Goal: Information Seeking & Learning: Find specific fact

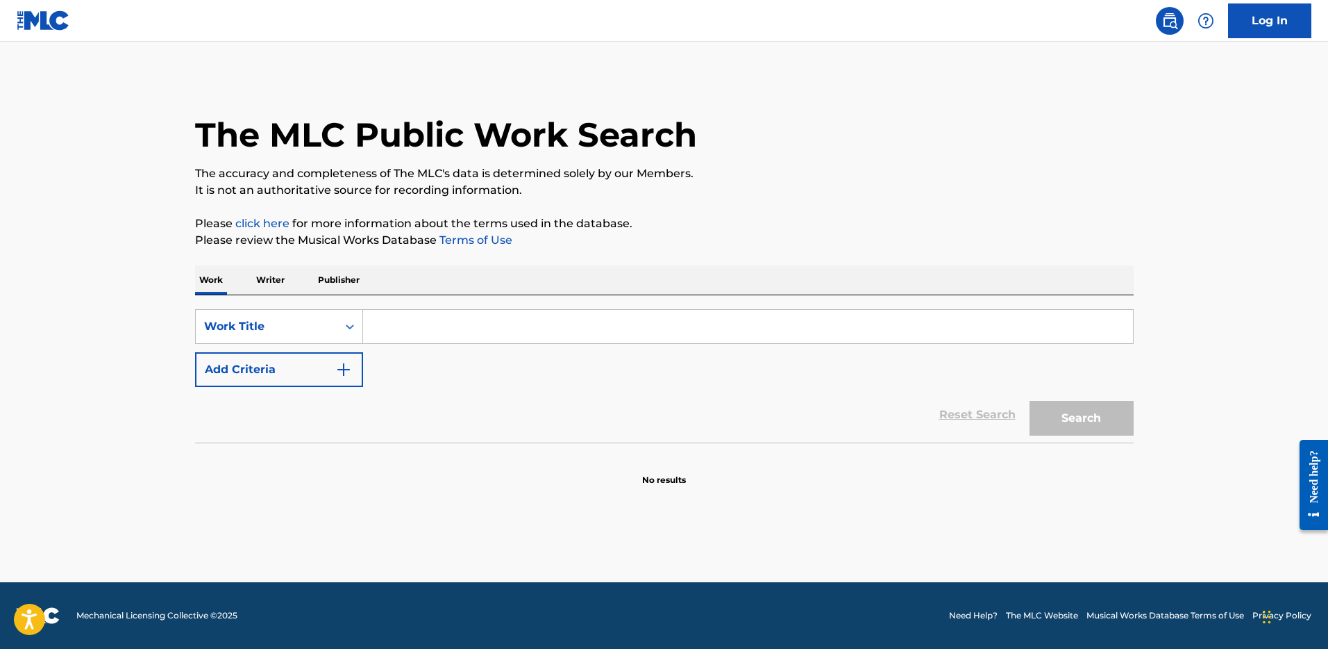
click at [437, 333] on input "Search Form" at bounding box center [748, 326] width 770 height 33
paste input "[PERSON_NAME]"
type input "[PERSON_NAME]"
click at [325, 381] on button "Add Criteria" at bounding box center [279, 369] width 168 height 35
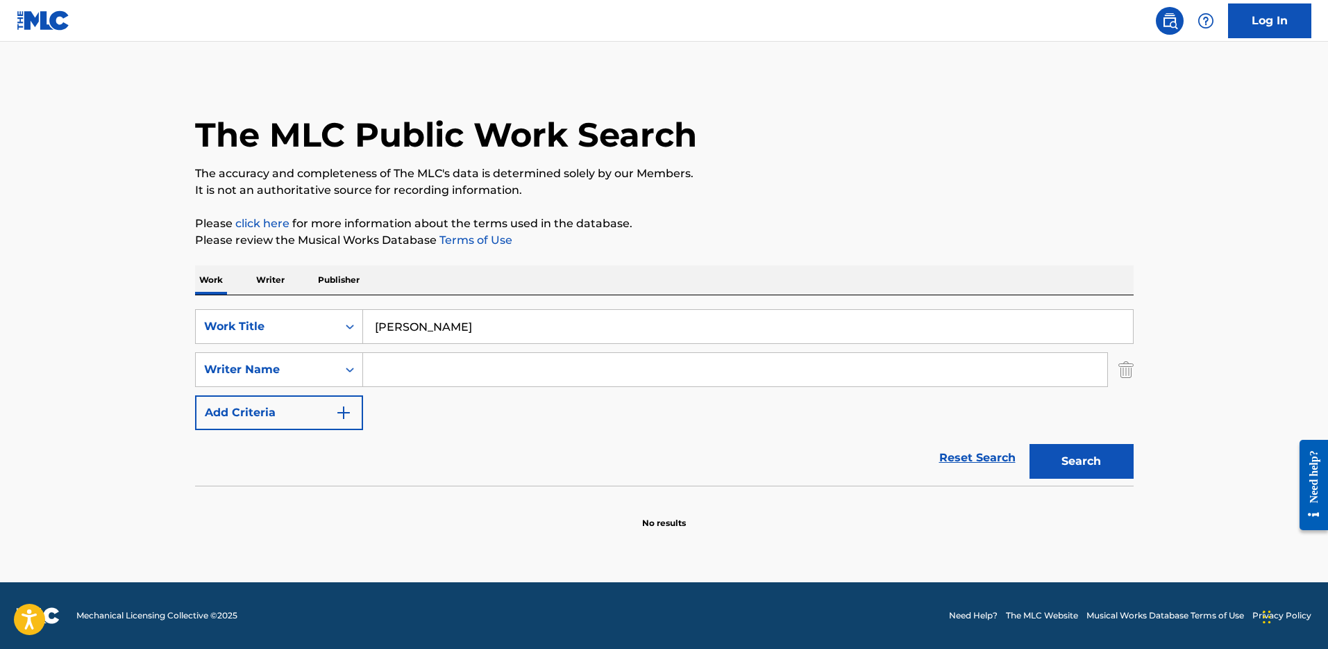
click at [440, 377] on input "Search Form" at bounding box center [735, 369] width 744 height 33
paste input "Lasego Mohapi"
type input "Lasego Mohapi"
click at [1030, 444] on button "Search" at bounding box center [1082, 461] width 104 height 35
click at [1062, 467] on button "Search" at bounding box center [1082, 461] width 104 height 35
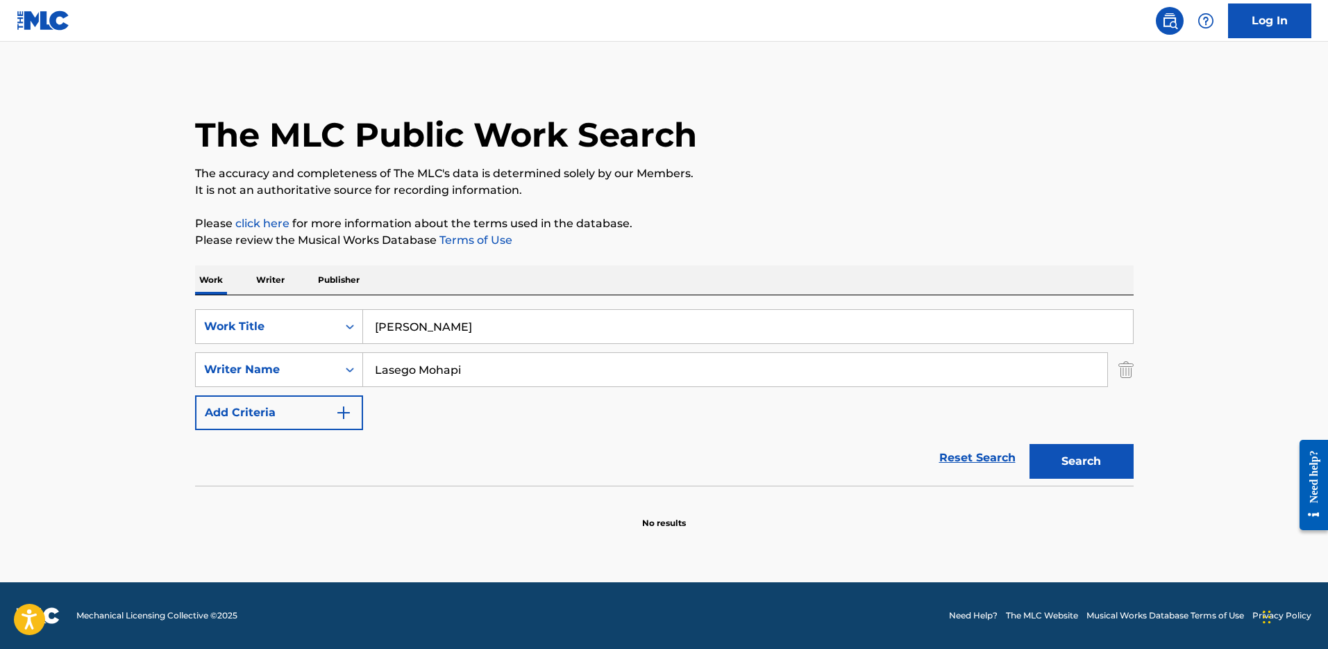
click at [526, 330] on input "[PERSON_NAME]" at bounding box center [748, 326] width 770 height 33
paste input "Think About It"
click at [907, 249] on div "The MLC Public Work Search The accuracy and completeness of The MLC's data is d…" at bounding box center [664, 302] width 972 height 453
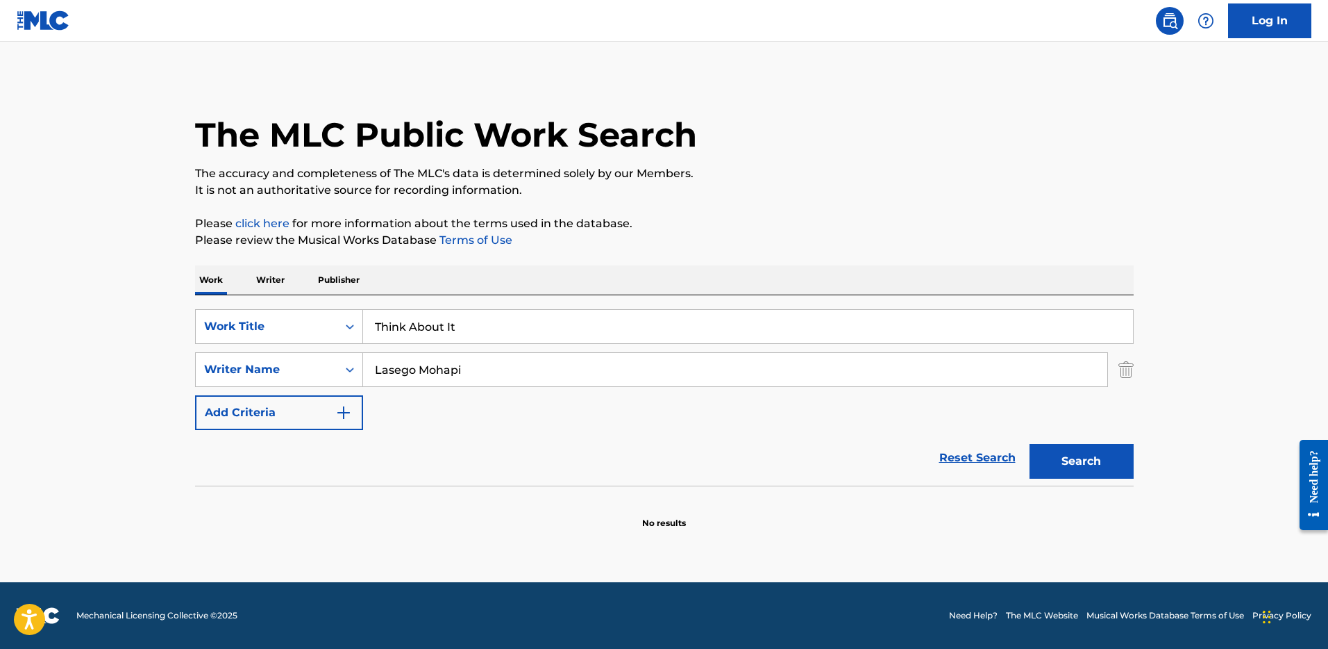
click at [1102, 458] on button "Search" at bounding box center [1082, 461] width 104 height 35
click at [408, 332] on input "Think About It" at bounding box center [748, 326] width 770 height 33
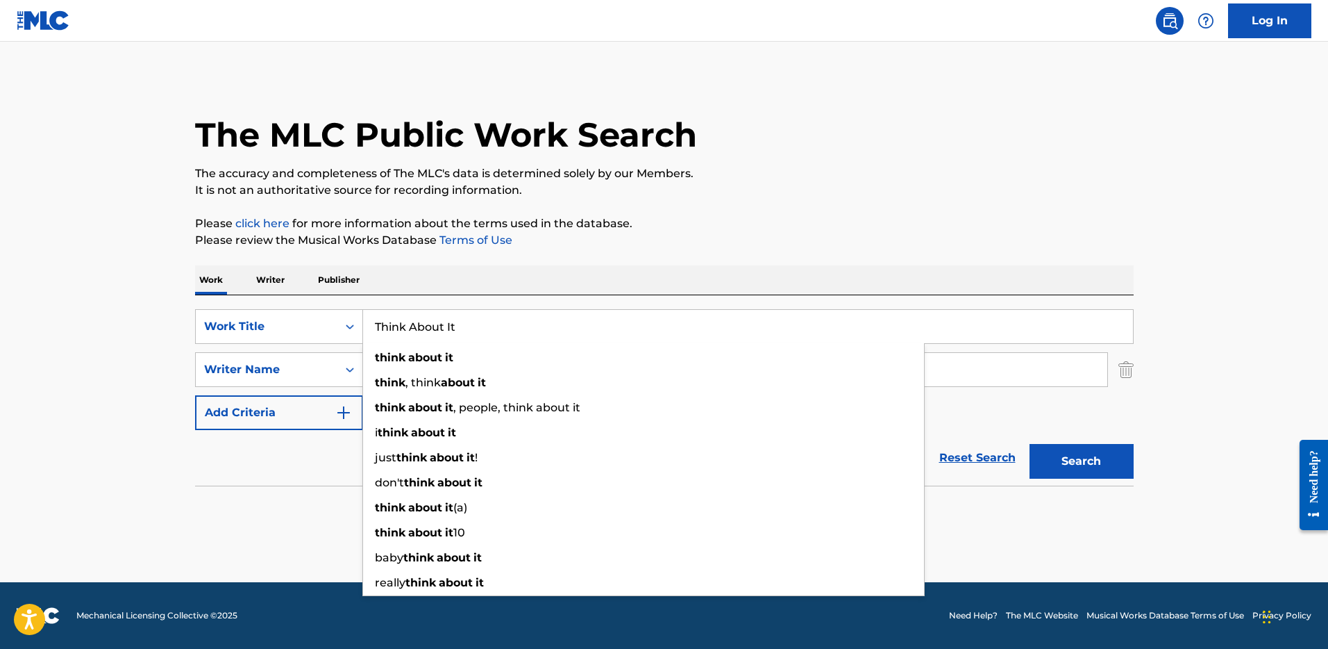
click at [408, 332] on input "Think About It" at bounding box center [748, 326] width 770 height 33
click at [474, 325] on input "Think About It" at bounding box center [748, 326] width 770 height 33
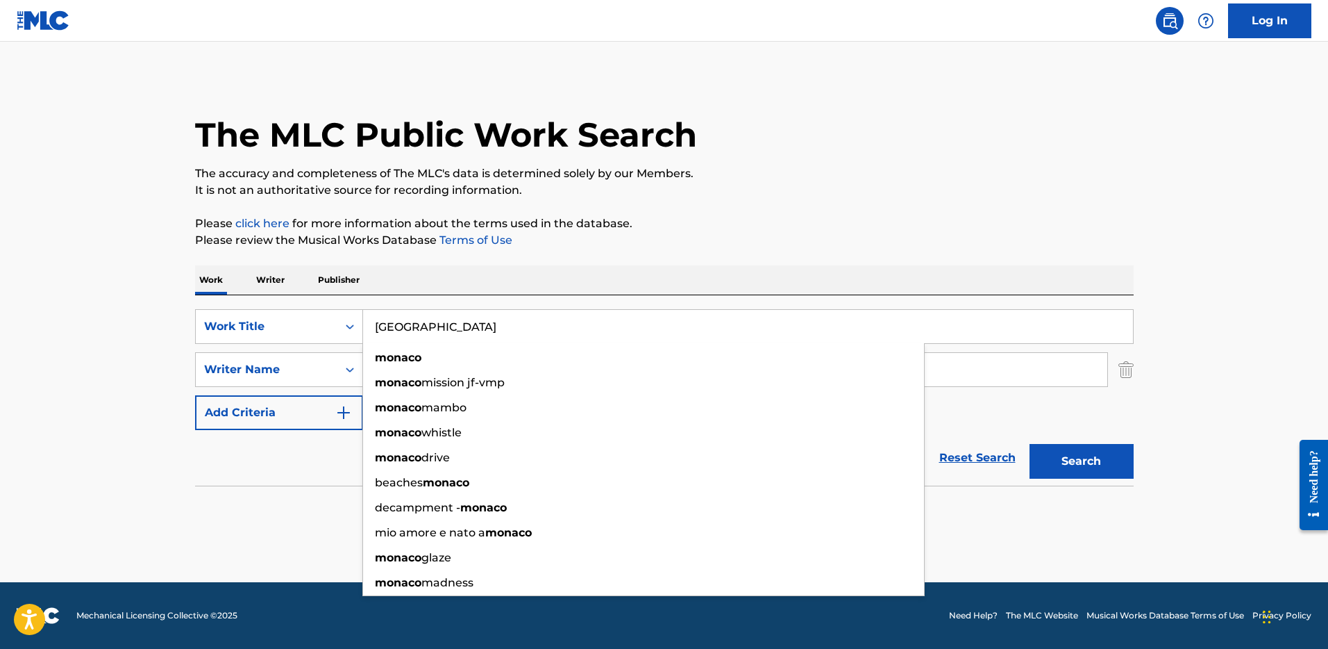
type input "[GEOGRAPHIC_DATA]"
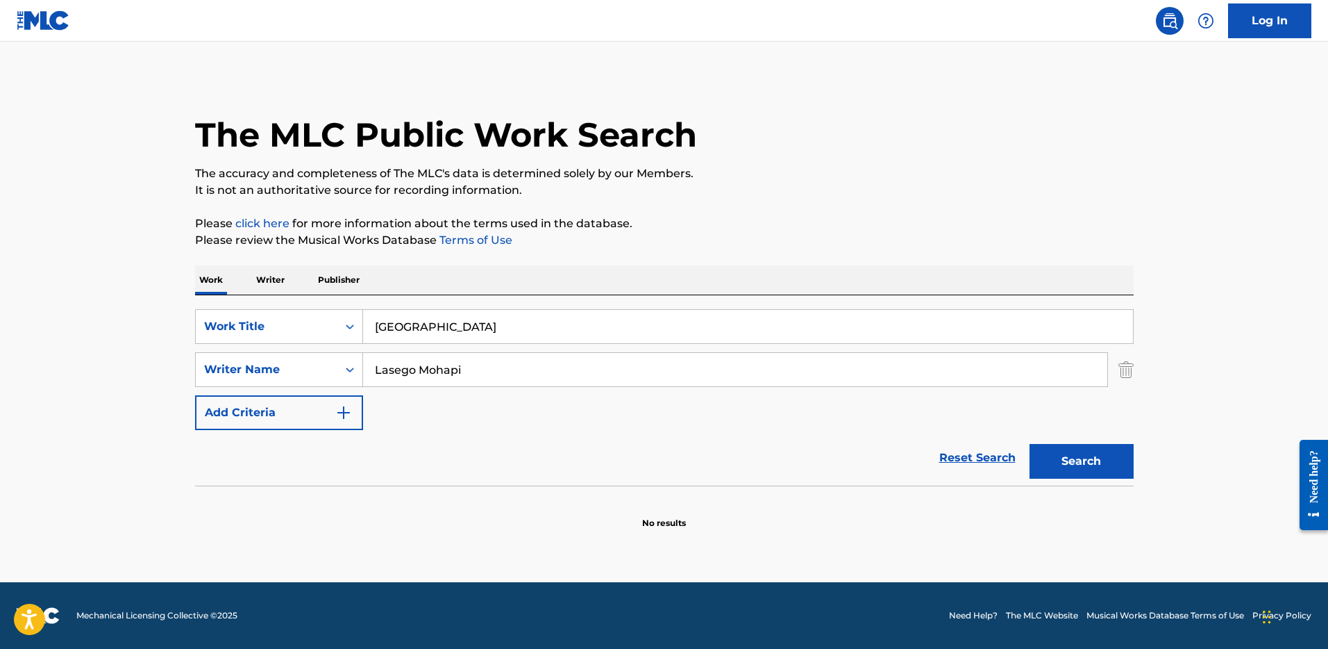
click at [154, 266] on main "The MLC Public Work Search The accuracy and completeness of The MLC's data is d…" at bounding box center [664, 312] width 1328 height 540
click at [478, 367] on input "Lasego Mohapi" at bounding box center [735, 369] width 744 height 33
drag, startPoint x: 336, startPoint y: 333, endPoint x: 284, endPoint y: 319, distance: 53.9
click at [275, 317] on div "SearchWithCriteria80702337-d2fe-463a-b142-abb33ab15f8c Work Title Monaco Search…" at bounding box center [664, 369] width 939 height 121
click at [457, 374] on input "Lasego Mohapi" at bounding box center [735, 369] width 744 height 33
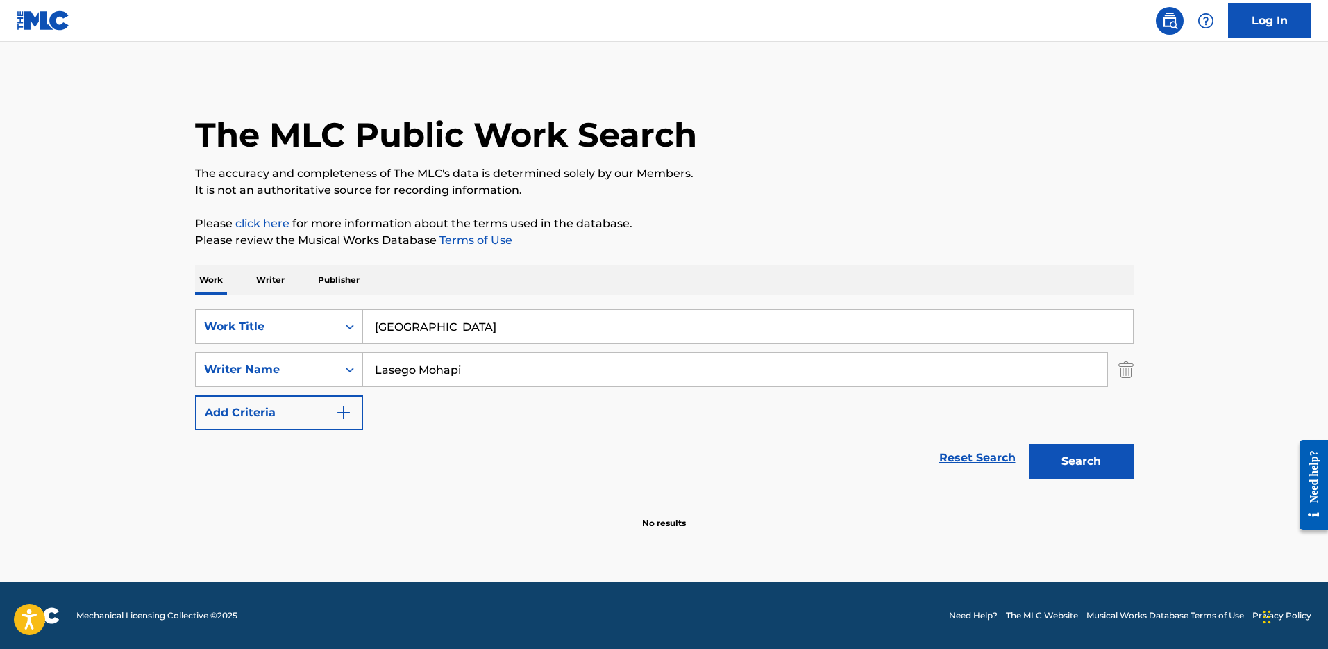
click at [428, 371] on input "Lasego Mohapi" at bounding box center [735, 369] width 744 height 33
click at [428, 370] on input "Lasego Mohapi" at bounding box center [735, 369] width 744 height 33
click at [460, 376] on input "Lasego Mohapi" at bounding box center [735, 369] width 744 height 33
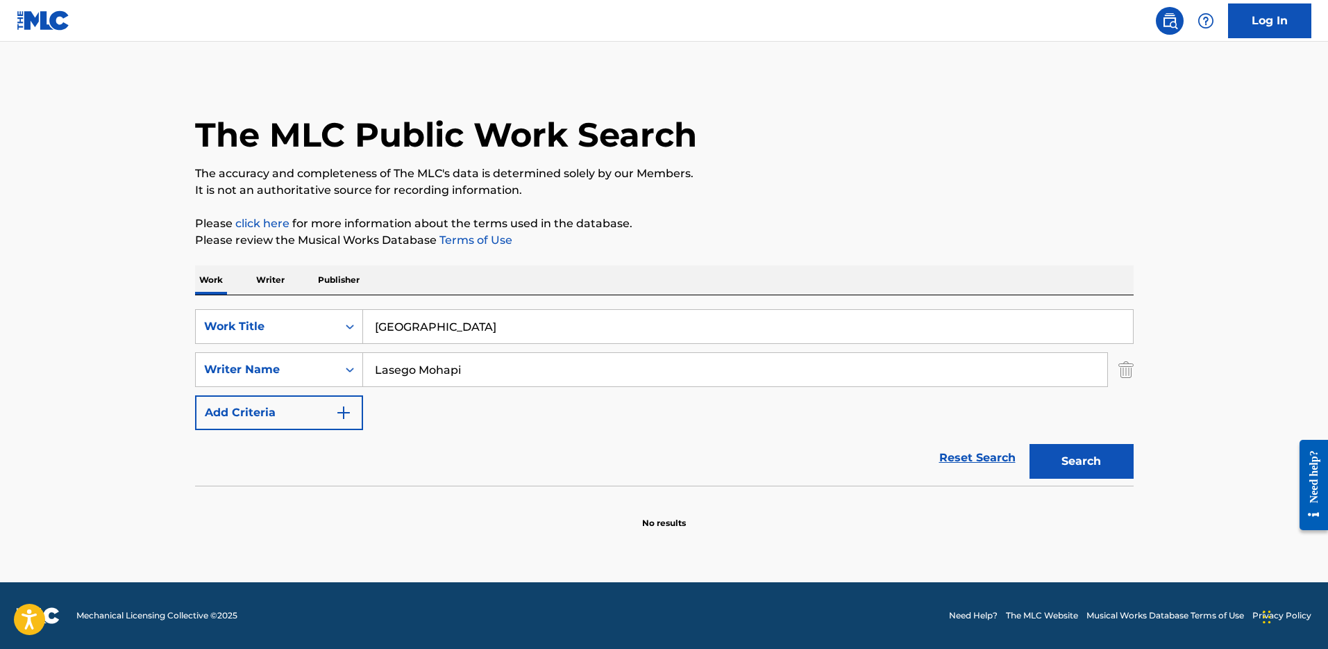
click at [459, 376] on input "Lasego Mohapi" at bounding box center [735, 369] width 744 height 33
click at [455, 372] on input "Lasego Mohapi" at bounding box center [735, 369] width 744 height 33
click at [454, 371] on input "Lasego Mohapi" at bounding box center [735, 369] width 744 height 33
click at [454, 372] on input "Lasego Mohapi" at bounding box center [735, 369] width 744 height 33
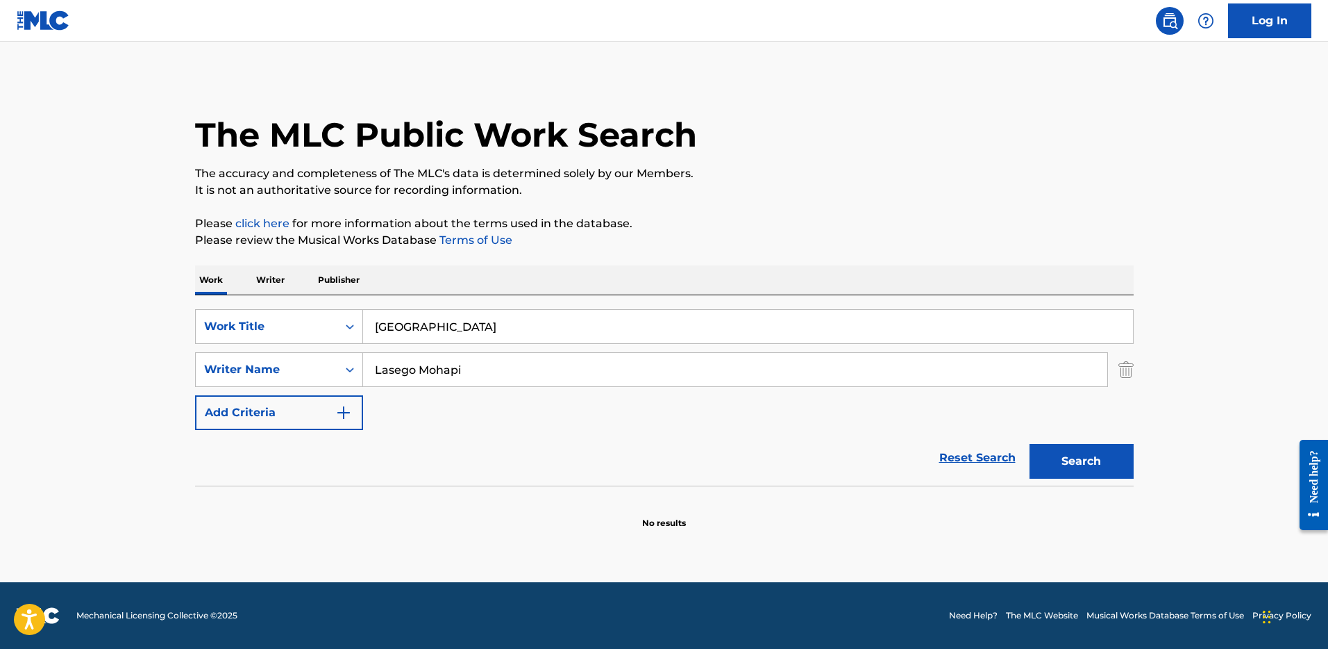
click at [454, 371] on input "Lasego Mohapi" at bounding box center [735, 369] width 744 height 33
click at [485, 368] on input "Lasego Mohapi" at bounding box center [735, 369] width 744 height 33
drag, startPoint x: 484, startPoint y: 369, endPoint x: 319, endPoint y: 356, distance: 165.1
click at [315, 356] on div "SearchWithCriteriaf5a64106-3770-4cac-b3c4-1b6d688b12ec Writer Name Lasego Mohapi" at bounding box center [664, 369] width 939 height 35
paste input "[PERSON_NAME]"
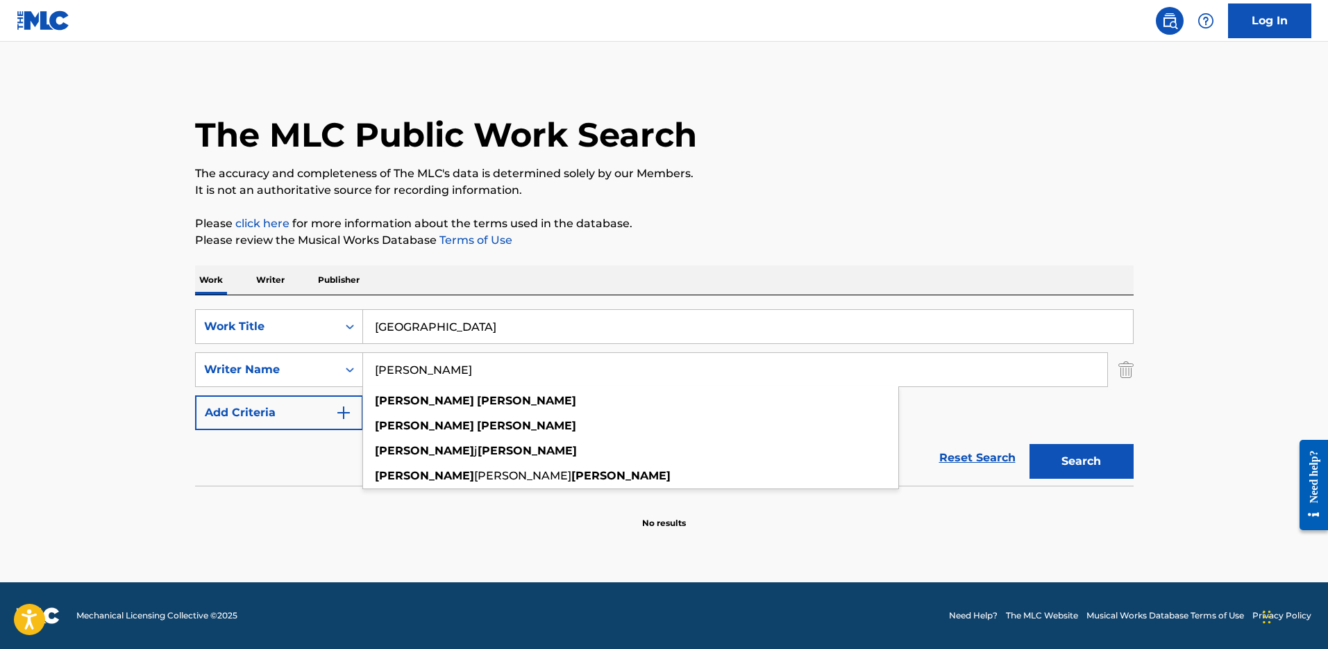
type input "[PERSON_NAME]"
click at [968, 419] on div "SearchWithCriteria80702337-d2fe-463a-b142-abb33ab15f8c Work Title Monaco Search…" at bounding box center [664, 369] width 939 height 121
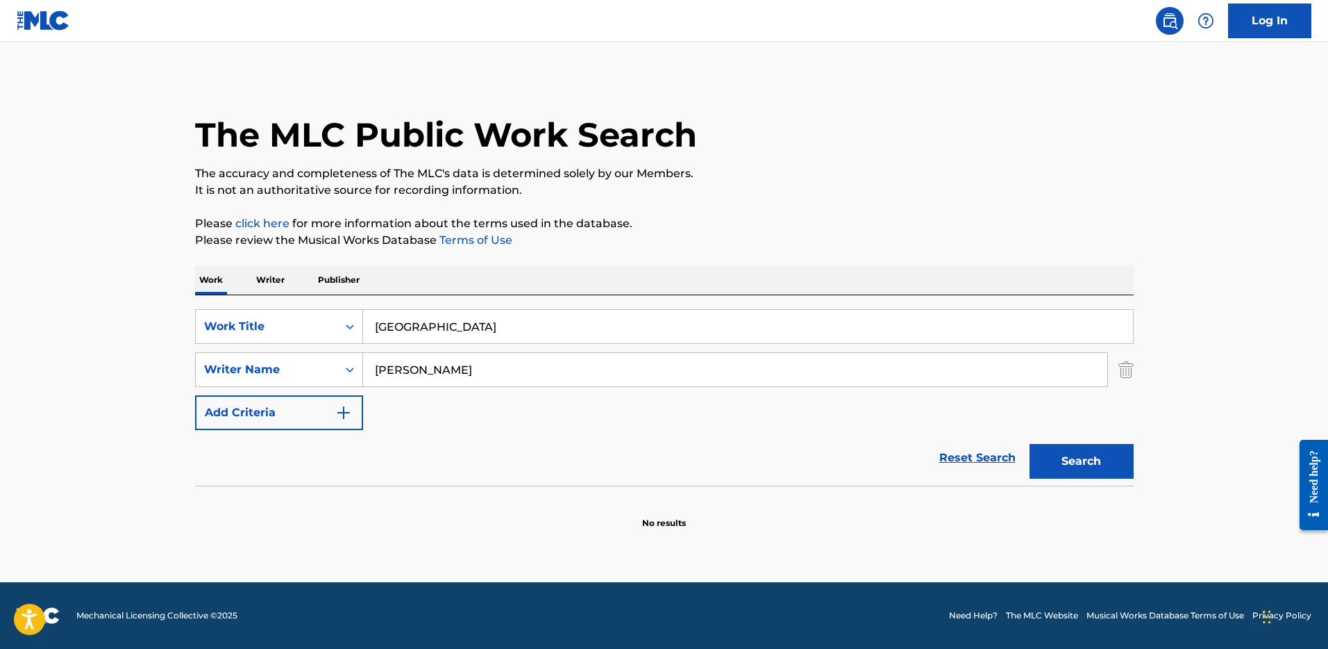
click at [1066, 459] on button "Search" at bounding box center [1082, 461] width 104 height 35
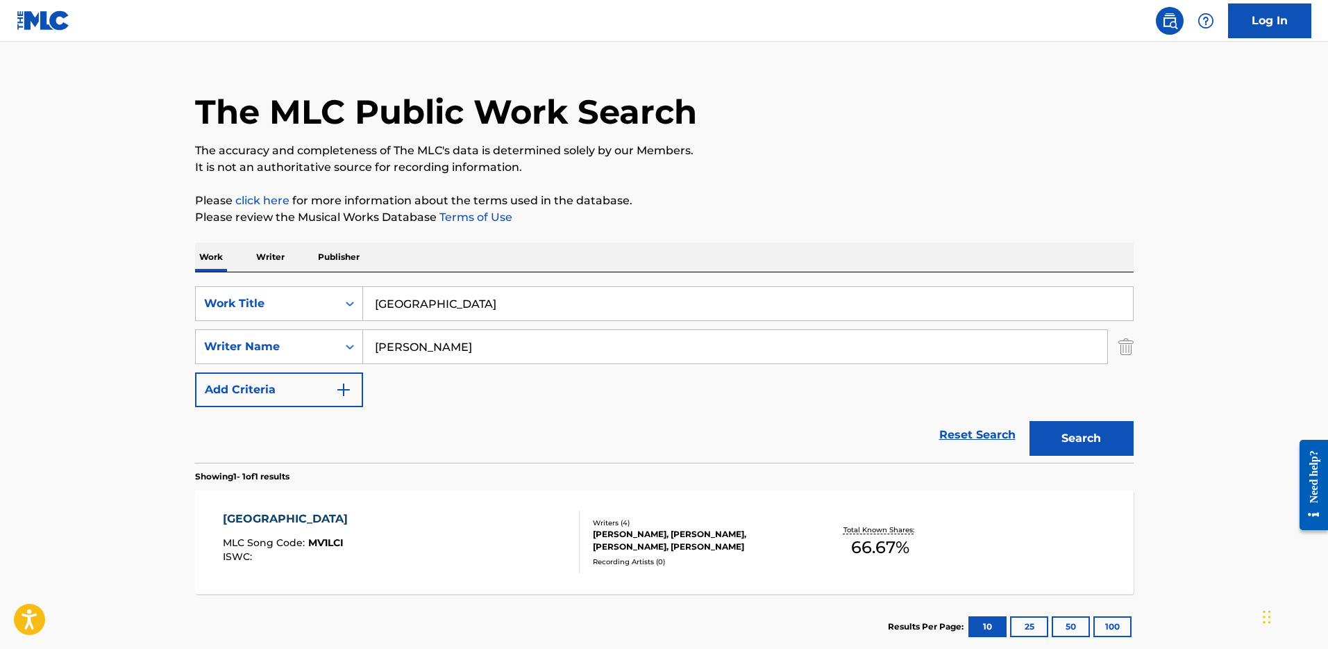
scroll to position [50, 0]
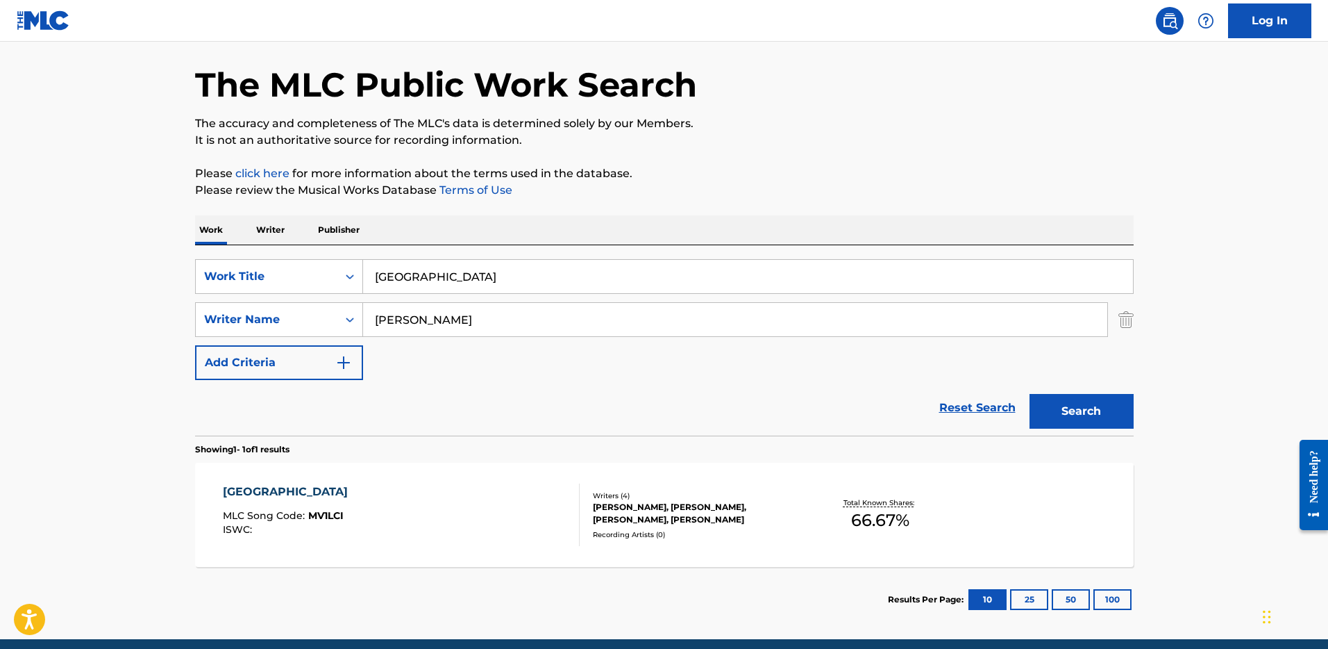
click at [500, 516] on div "MONACO MLC Song Code : MV1LCI ISWC :" at bounding box center [401, 514] width 357 height 62
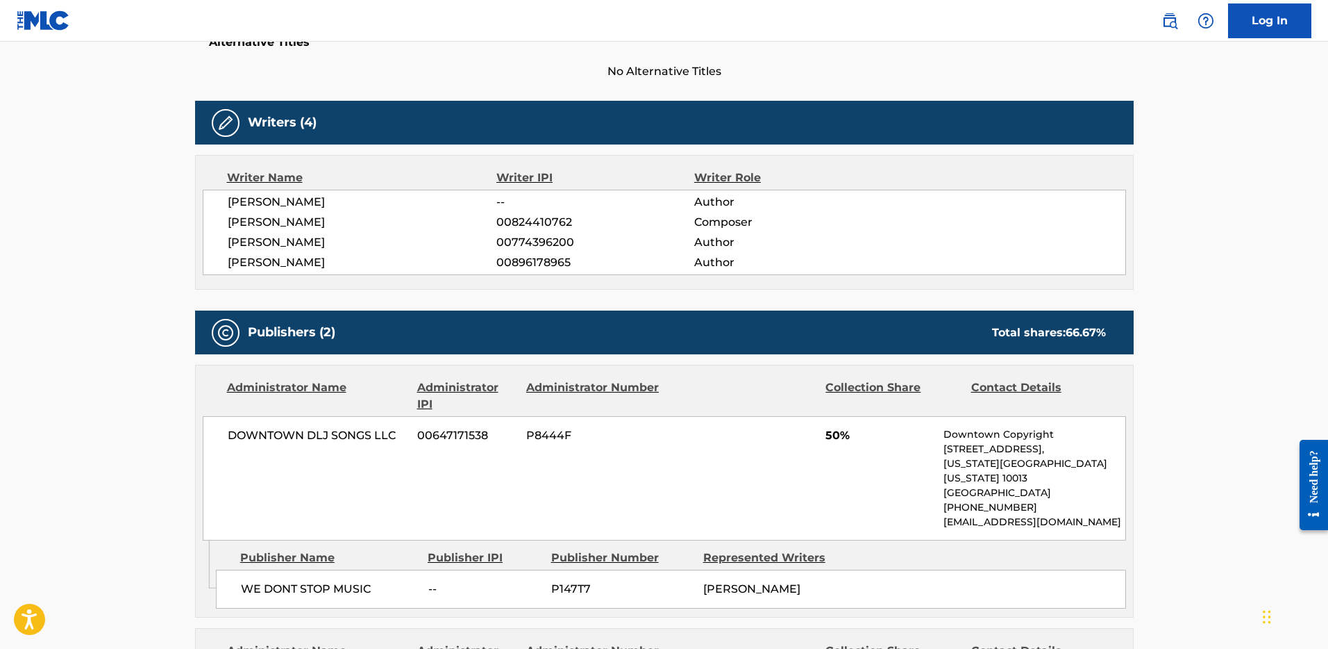
scroll to position [367, 0]
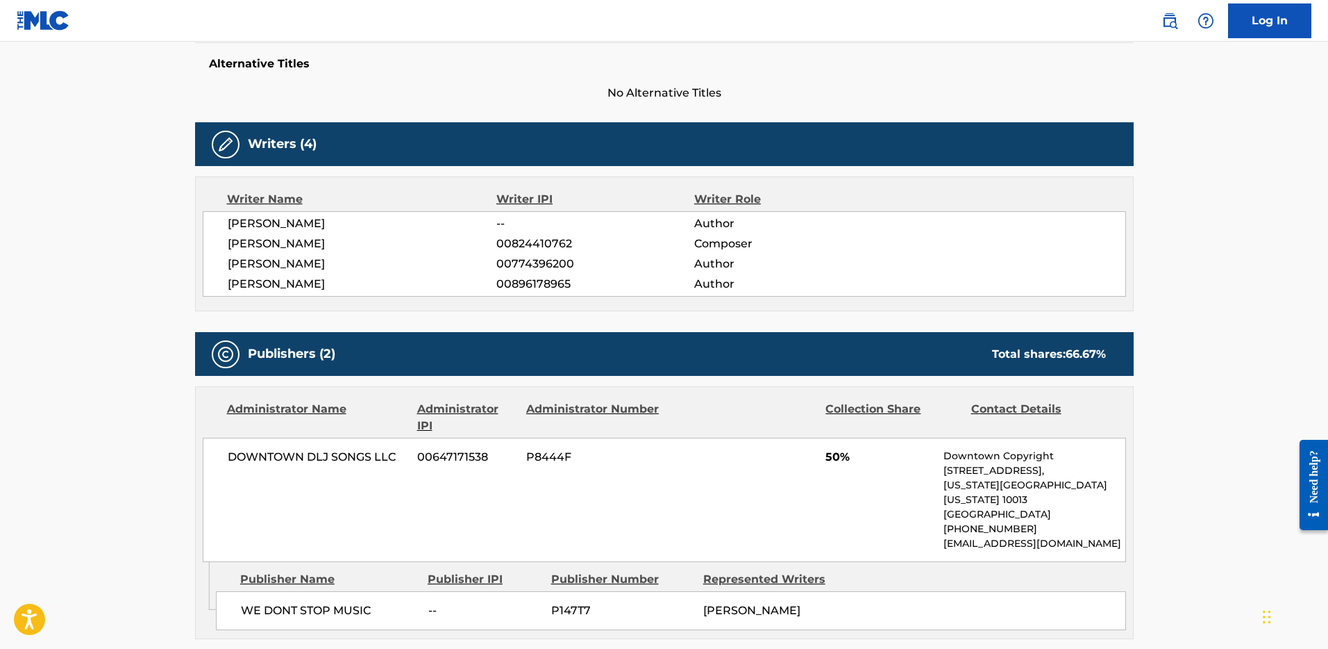
click at [102, 273] on main "< Back to public search results Copy work link MONACO Work Detail Member Work I…" at bounding box center [664, 368] width 1328 height 1387
